Goal: Task Accomplishment & Management: Use online tool/utility

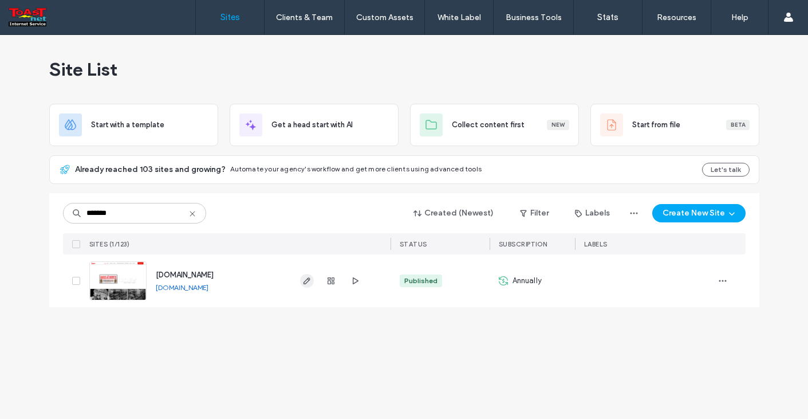
type input "*******"
click at [307, 285] on span "button" at bounding box center [307, 281] width 14 height 14
